Goal: Go to known website: Access a specific website the user already knows

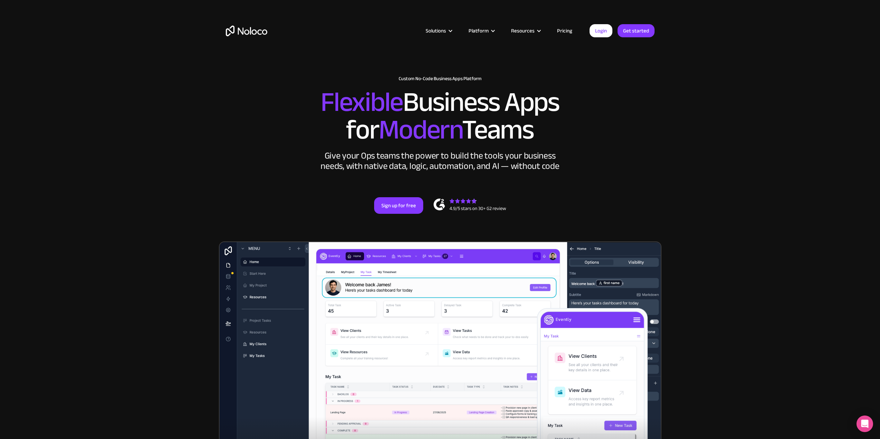
click at [598, 29] on link "Login" at bounding box center [600, 30] width 23 height 13
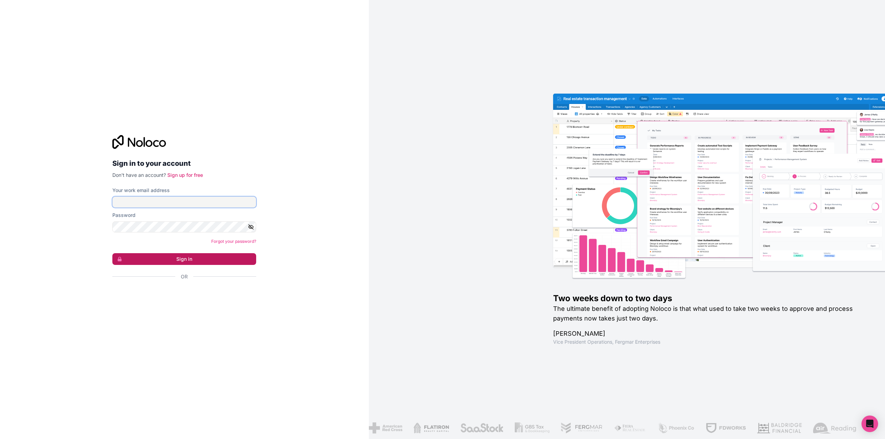
type input "workshop@pfelimited.com"
click at [166, 260] on button "Sign in" at bounding box center [184, 259] width 144 height 12
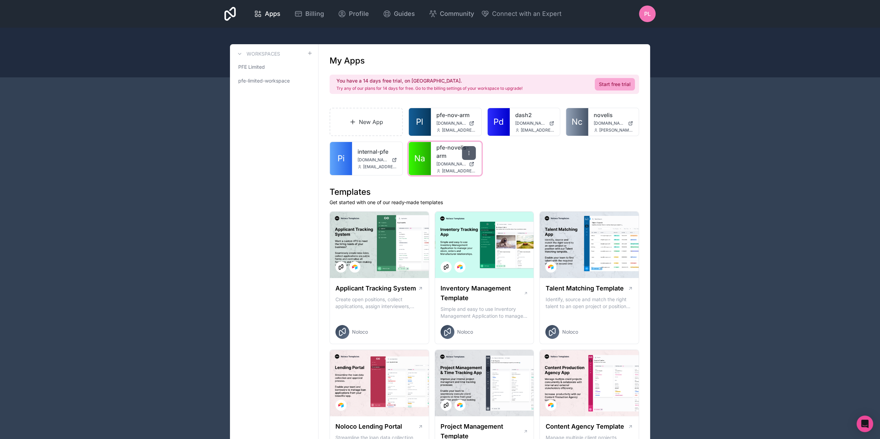
click at [470, 153] on icon at bounding box center [469, 153] width 6 height 6
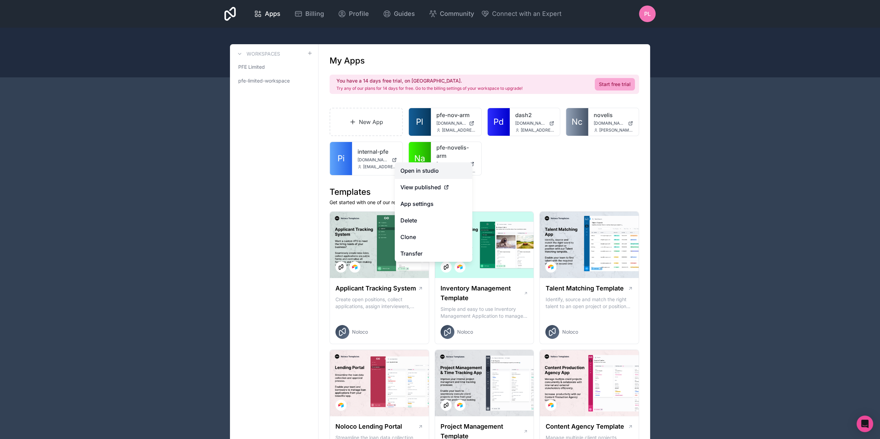
click at [434, 171] on link "Open in studio" at bounding box center [433, 171] width 77 height 17
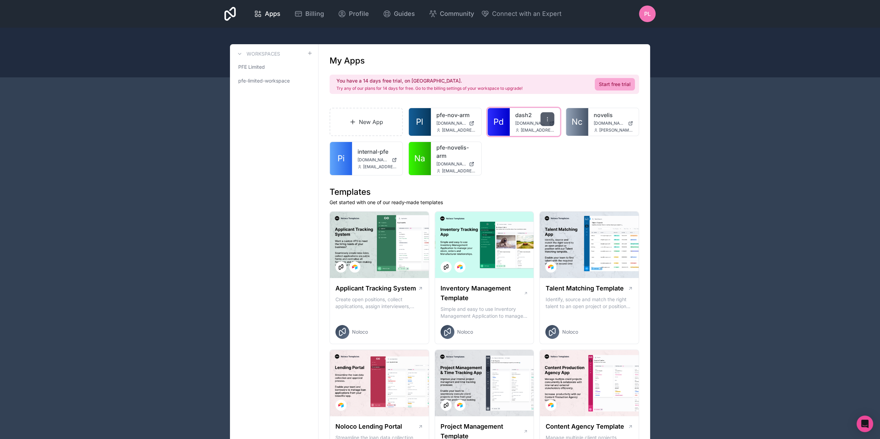
click at [551, 117] on div at bounding box center [547, 119] width 14 height 14
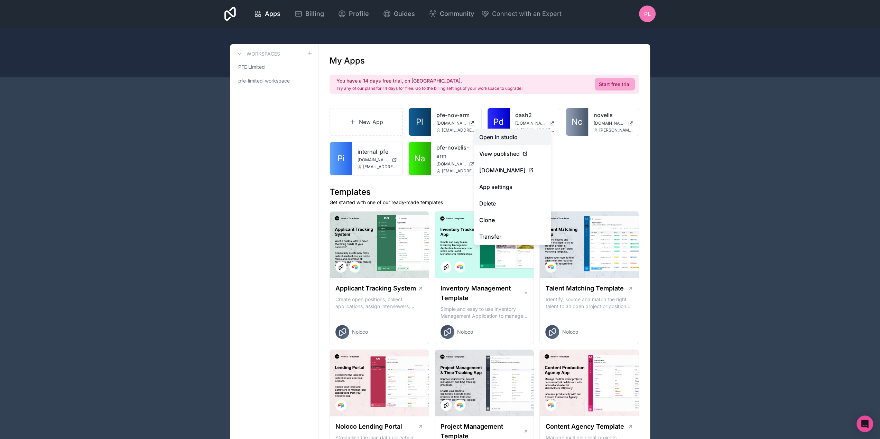
click at [517, 135] on link "Open in studio" at bounding box center [512, 137] width 77 height 17
